Goal: Task Accomplishment & Management: Complete application form

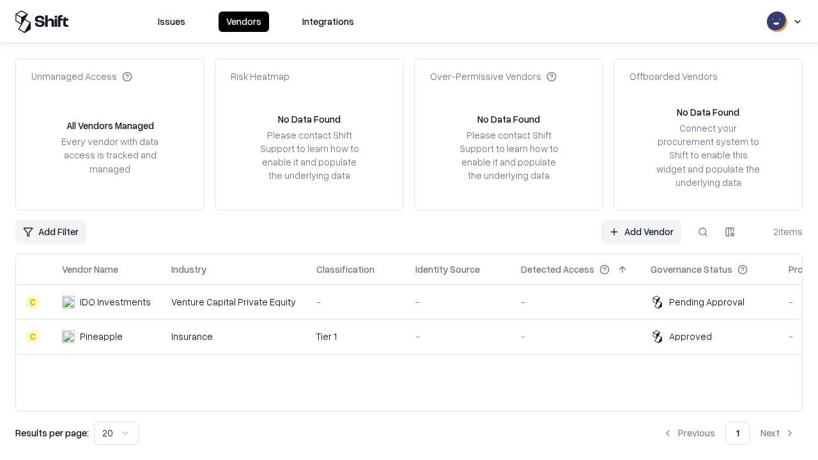
click at [641, 231] on link "Add Vendor" at bounding box center [642, 232] width 80 height 23
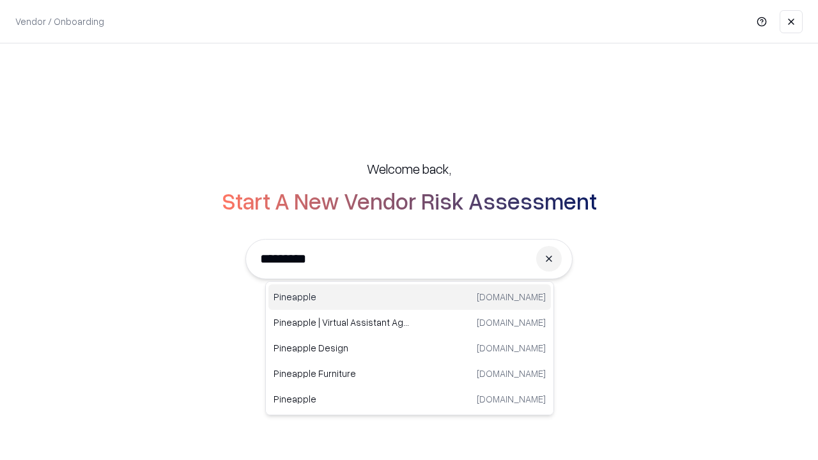
click at [410, 297] on div "Pineapple [DOMAIN_NAME]" at bounding box center [410, 298] width 283 height 26
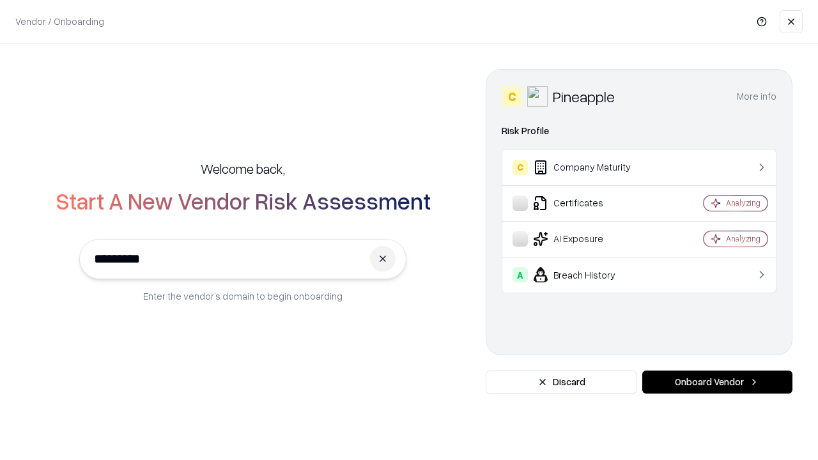
type input "*********"
click at [717, 382] on button "Onboard Vendor" at bounding box center [718, 382] width 150 height 23
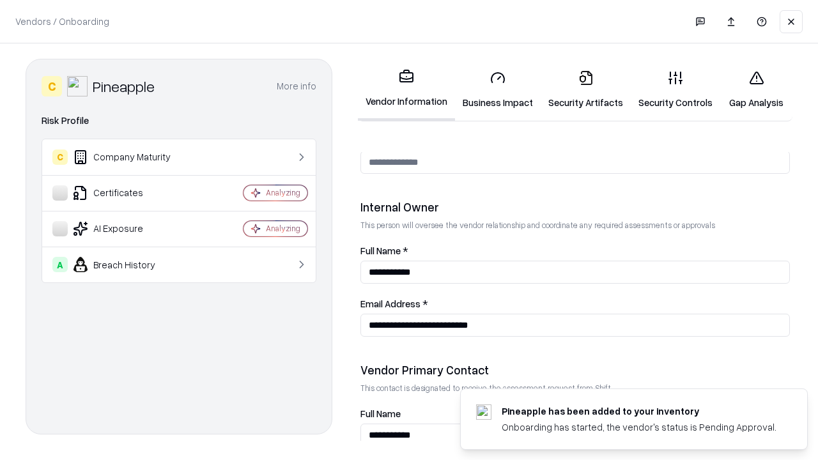
scroll to position [662, 0]
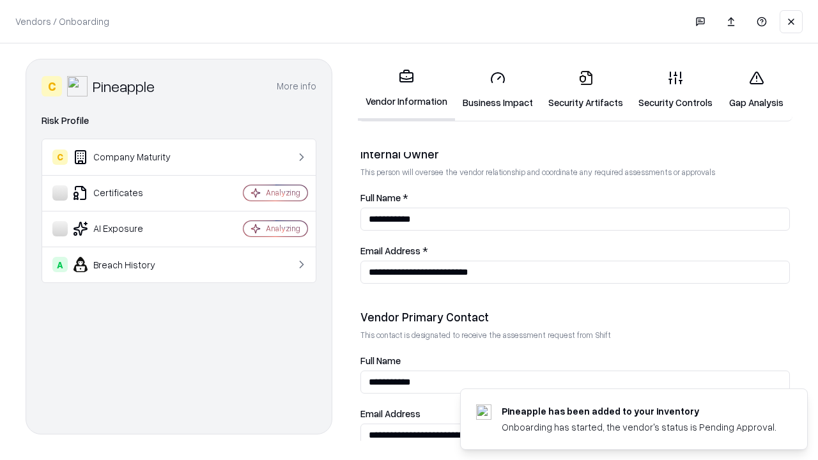
click at [498, 90] on link "Business Impact" at bounding box center [498, 89] width 86 height 59
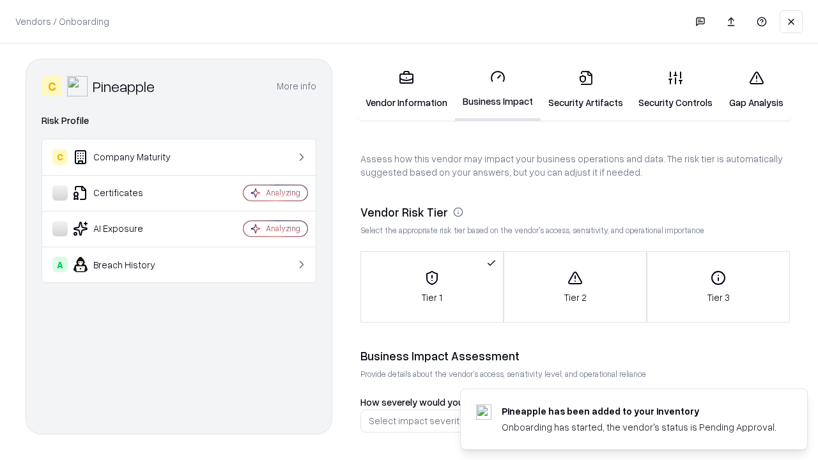
click at [586, 90] on link "Security Artifacts" at bounding box center [586, 89] width 90 height 59
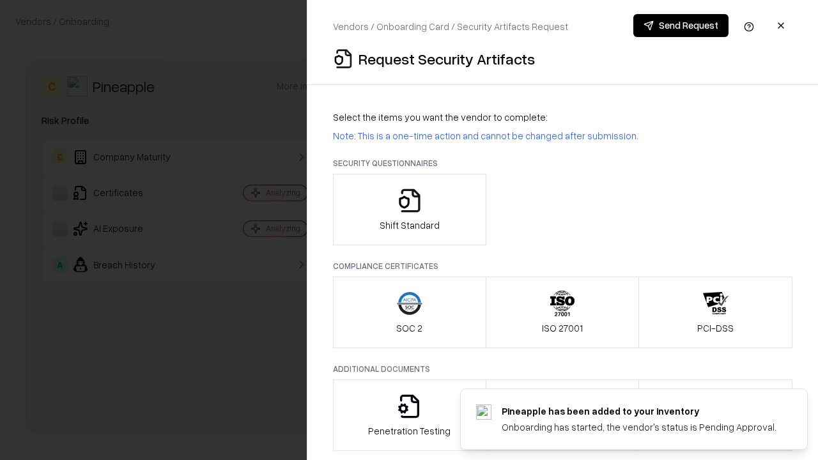
click at [409, 210] on icon "button" at bounding box center [410, 201] width 26 height 26
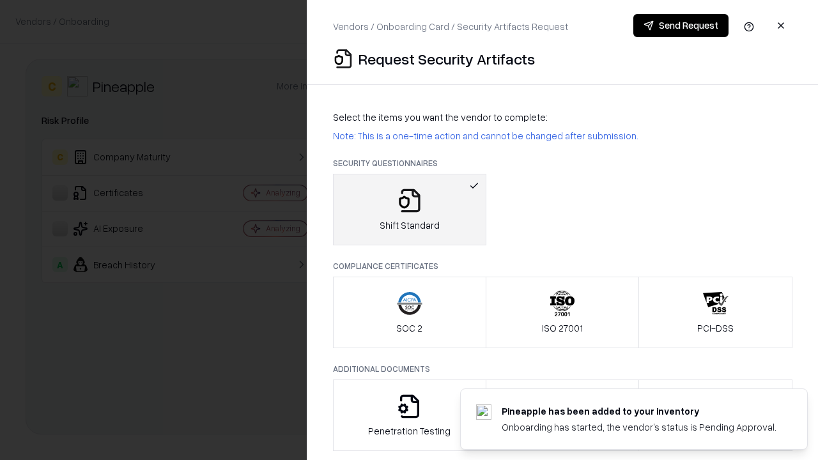
click at [681, 26] on button "Send Request" at bounding box center [681, 25] width 95 height 23
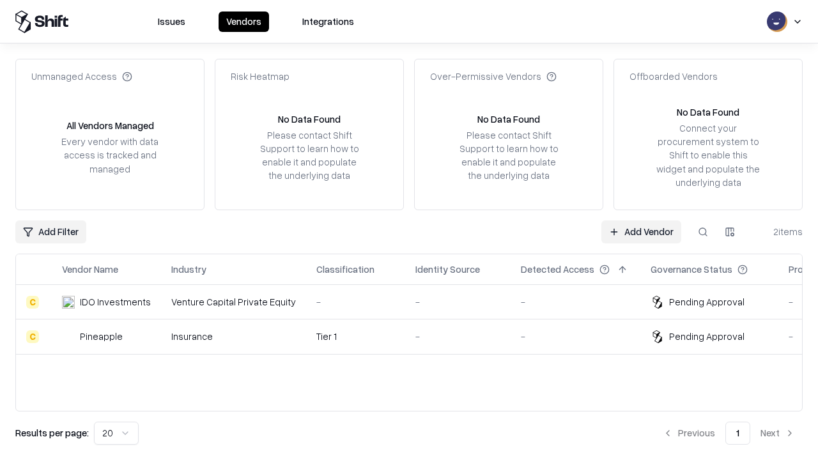
click at [641, 231] on link "Add Vendor" at bounding box center [642, 232] width 80 height 23
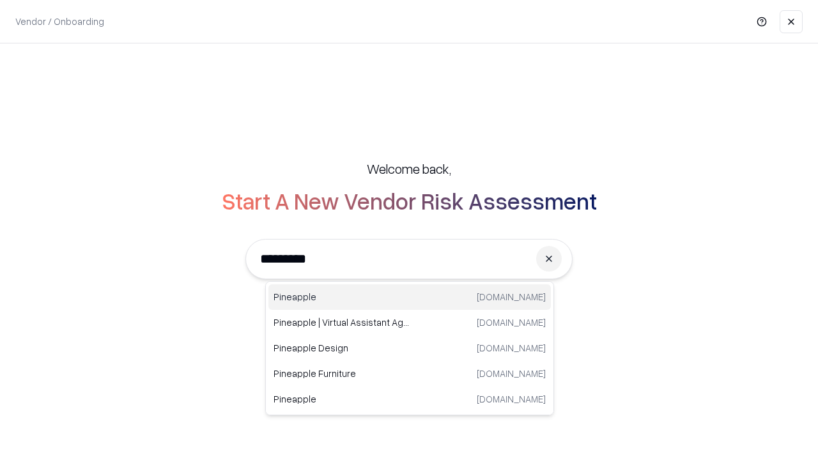
click at [410, 297] on div "Pineapple [DOMAIN_NAME]" at bounding box center [410, 298] width 283 height 26
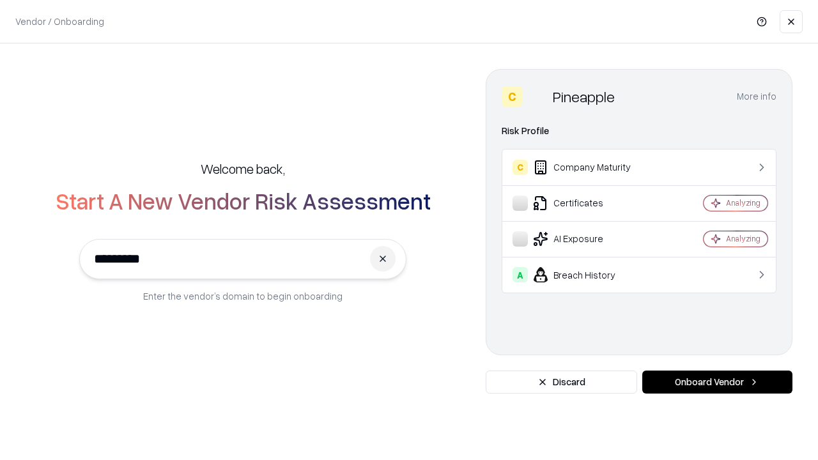
type input "*********"
click at [717, 382] on button "Onboard Vendor" at bounding box center [718, 382] width 150 height 23
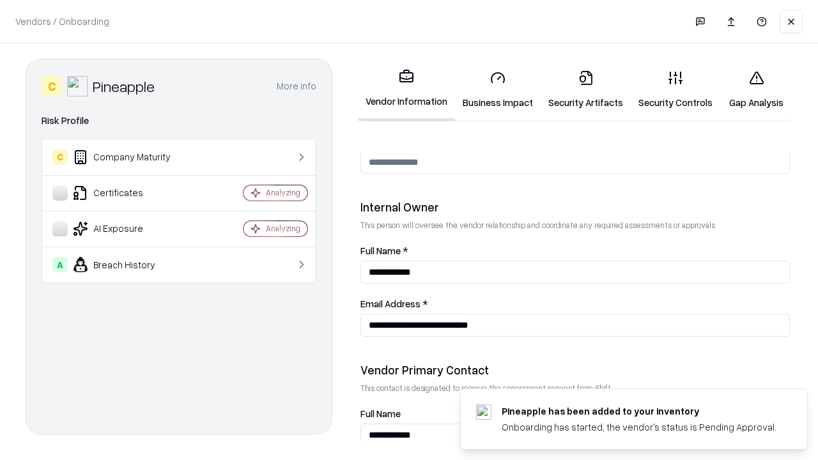
scroll to position [662, 0]
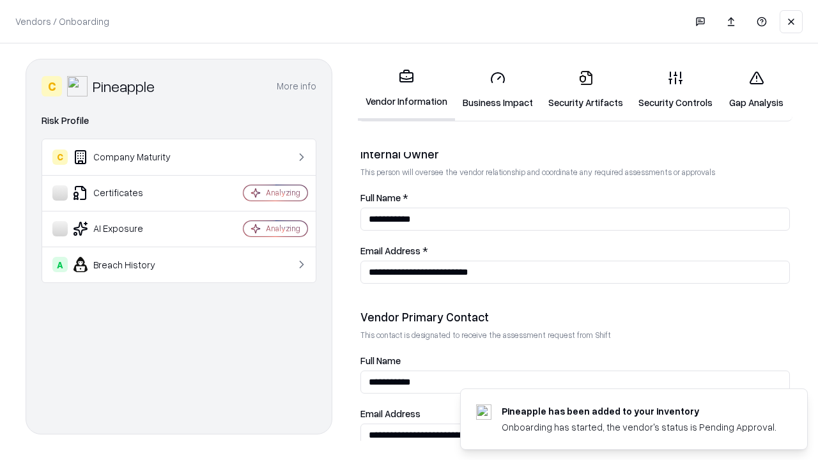
click at [756, 90] on link "Gap Analysis" at bounding box center [757, 89] width 72 height 59
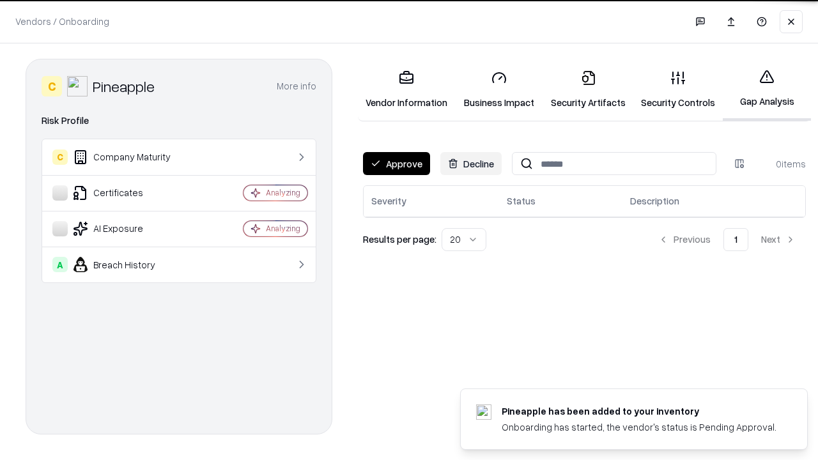
click at [396, 164] on button "Approve" at bounding box center [396, 163] width 67 height 23
